Goal: Transaction & Acquisition: Purchase product/service

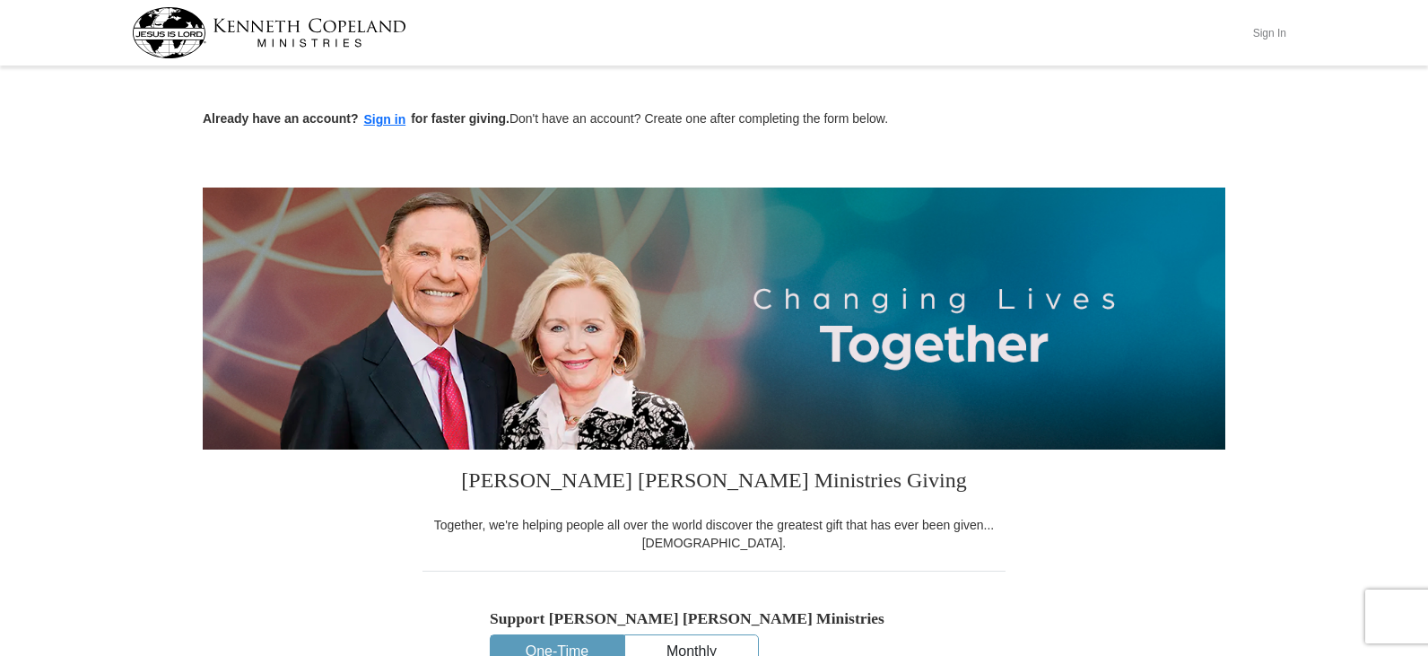
click at [1276, 28] on button "Sign In" at bounding box center [1269, 33] width 54 height 28
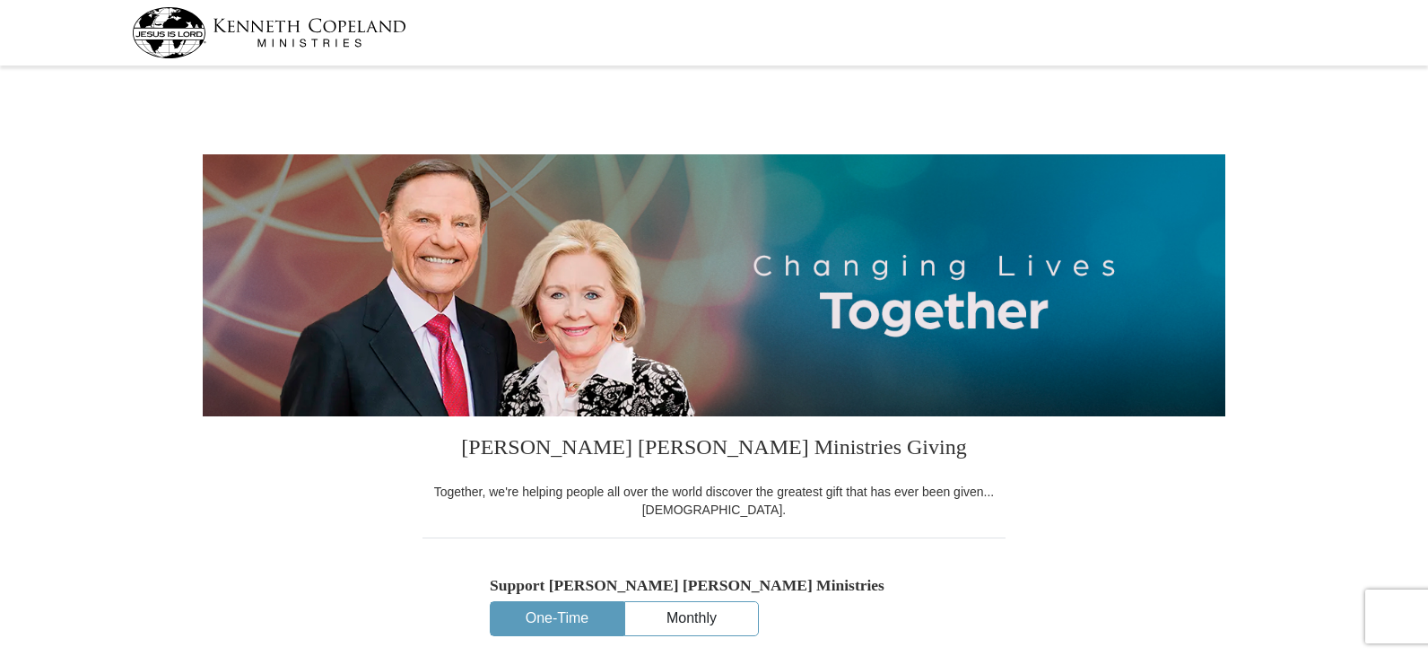
select select "SC"
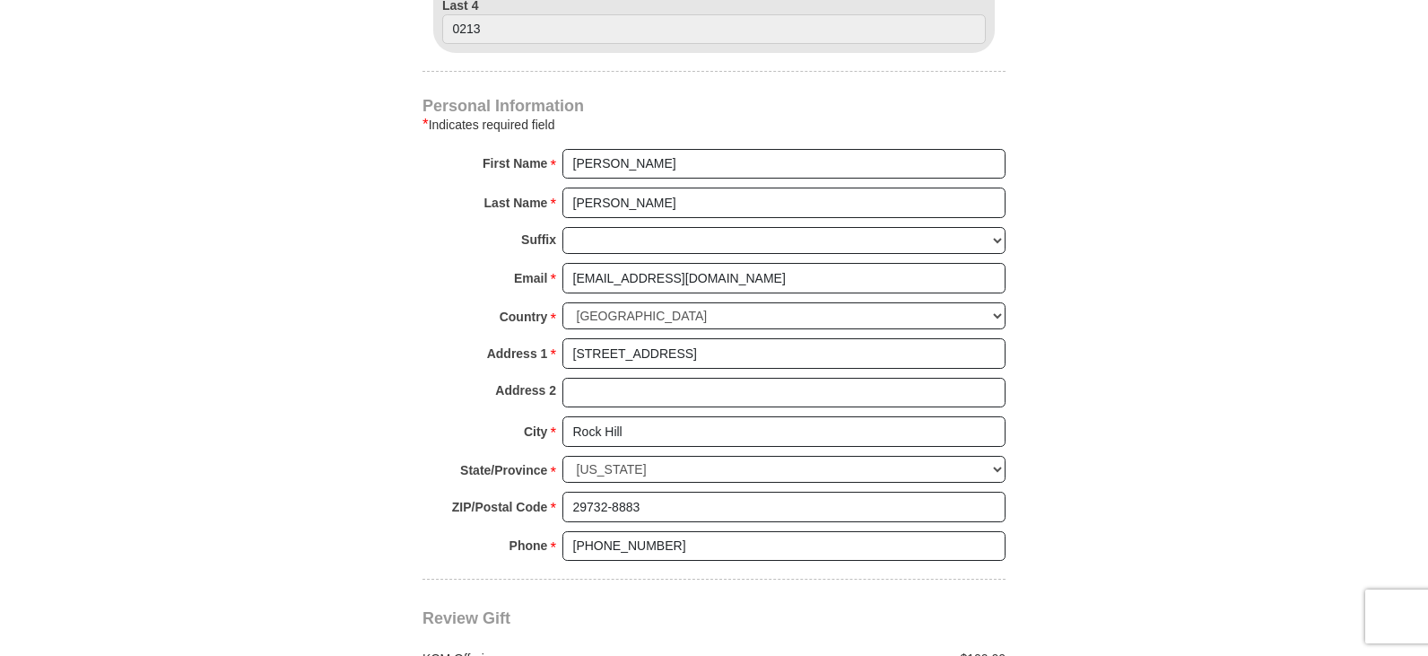
scroll to position [824, 0]
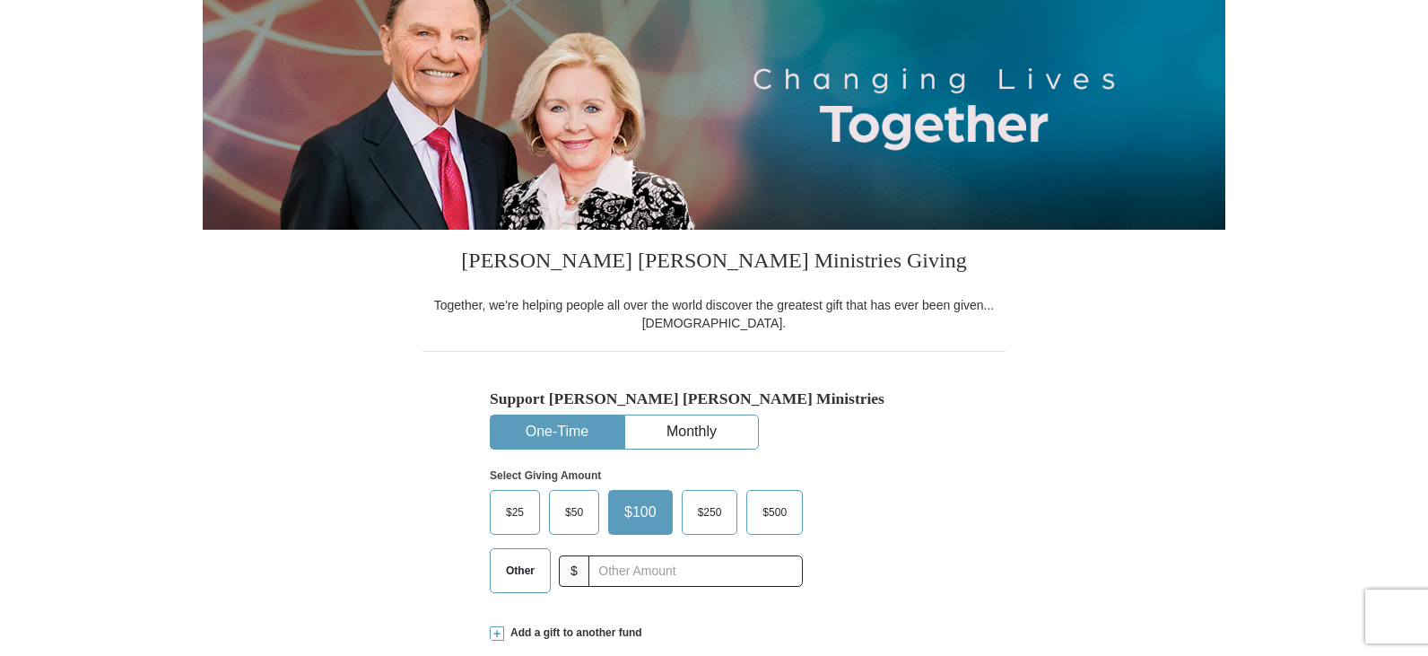
scroll to position [0, 0]
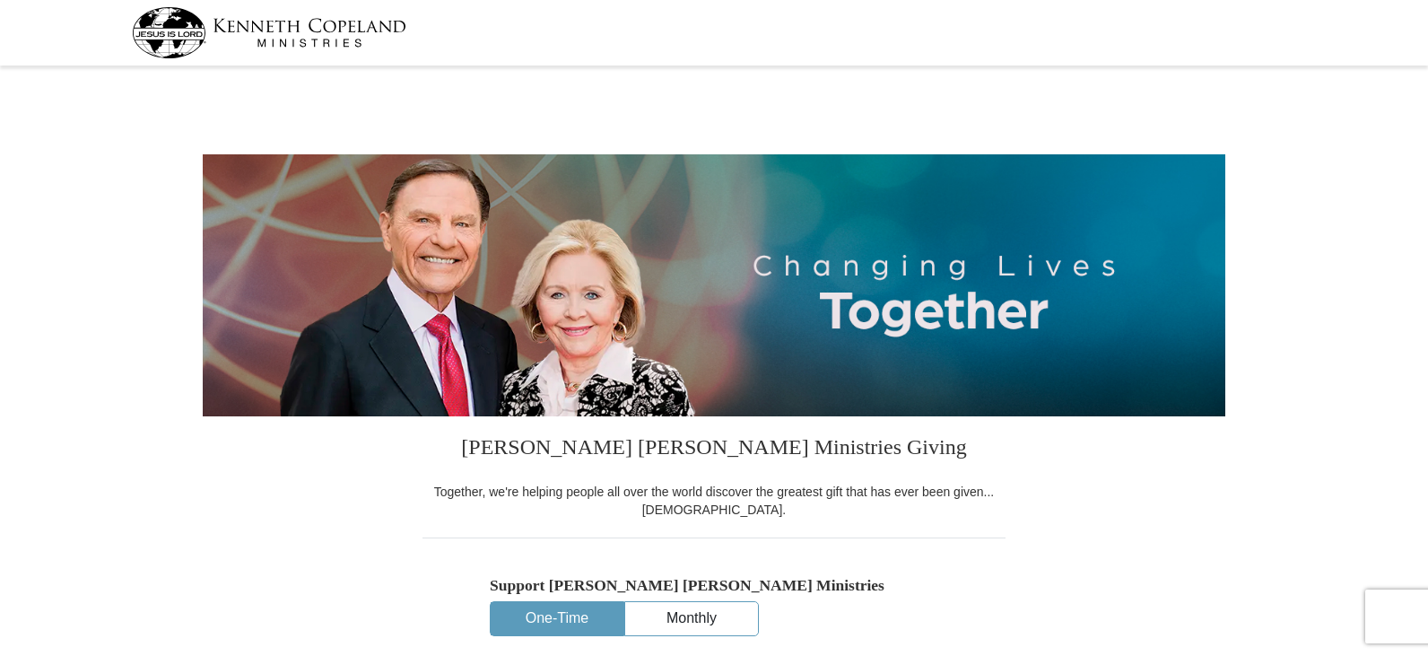
select select "SC"
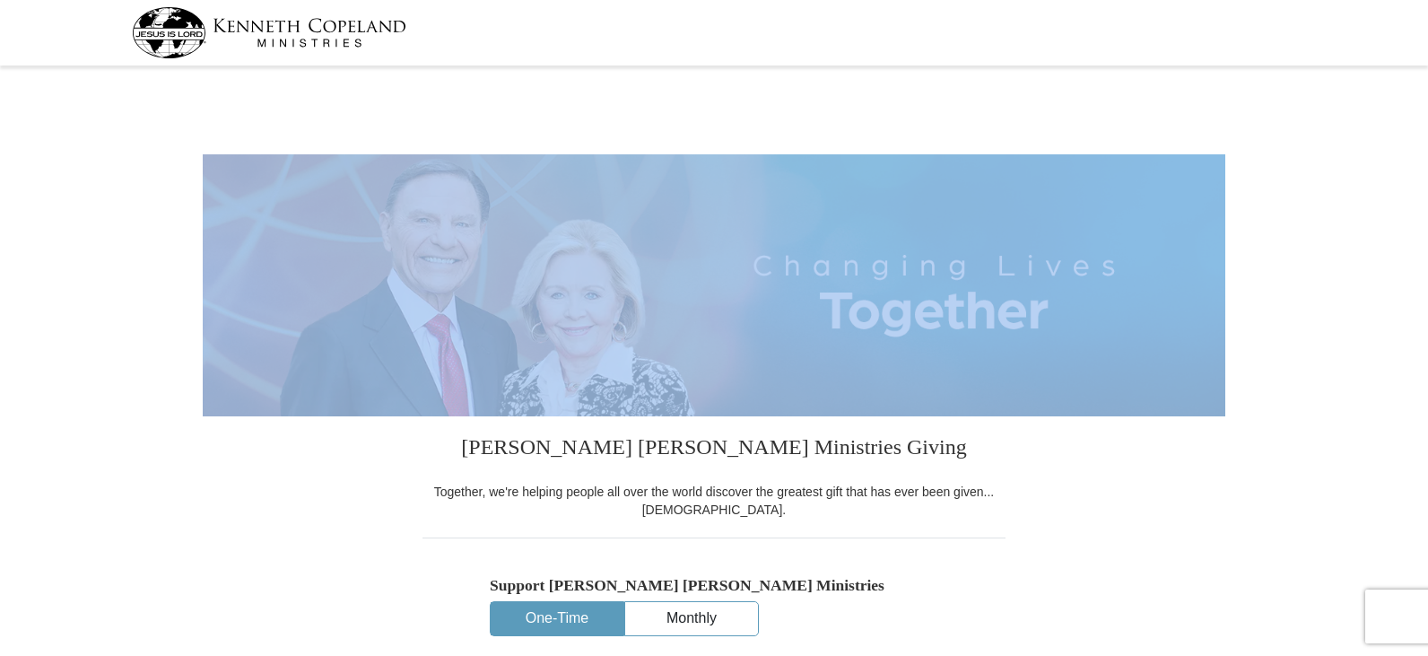
drag, startPoint x: 1425, startPoint y: 82, endPoint x: 1434, endPoint y: 314, distance: 232.5
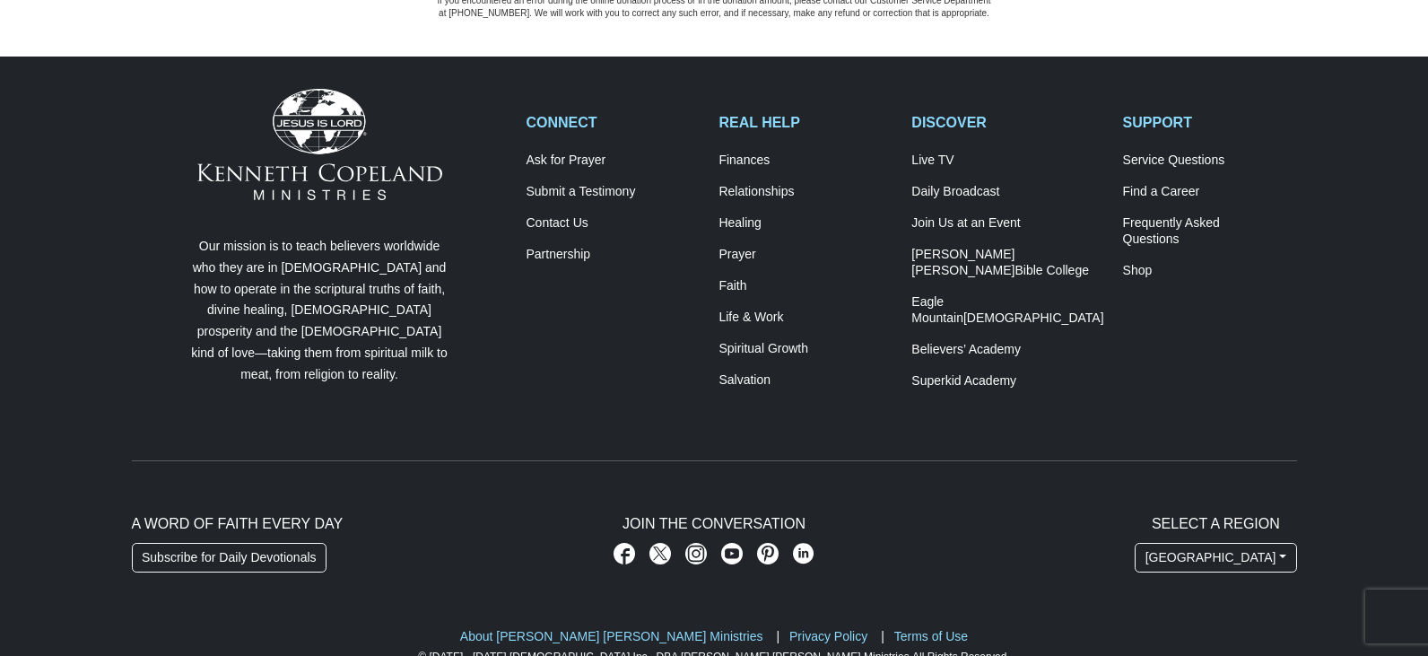
scroll to position [2510, 0]
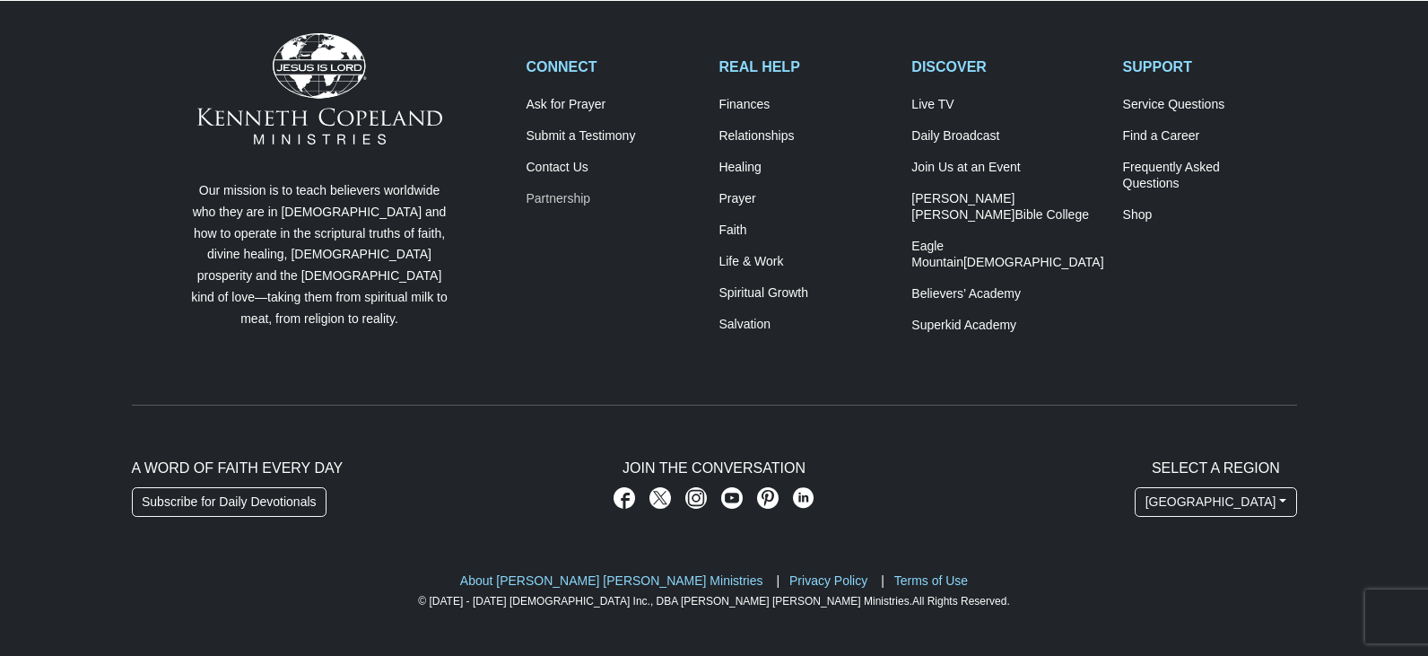
click at [559, 196] on link "Partnership" at bounding box center [613, 199] width 174 height 16
